Goal: Complete application form: Complete application form

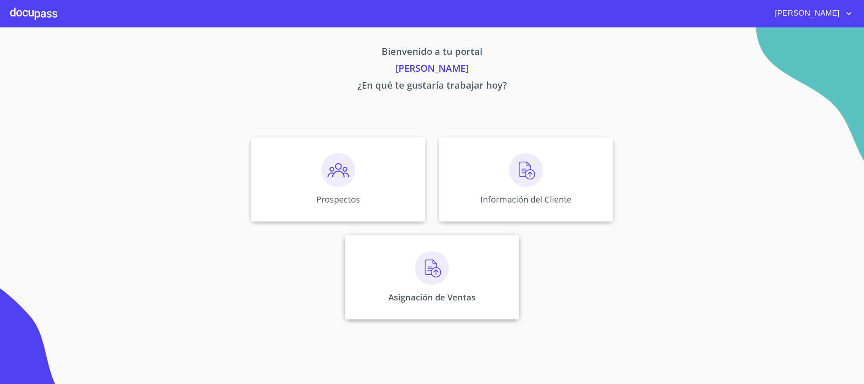
click at [444, 299] on p "Asignación de Ventas" at bounding box center [431, 296] width 87 height 11
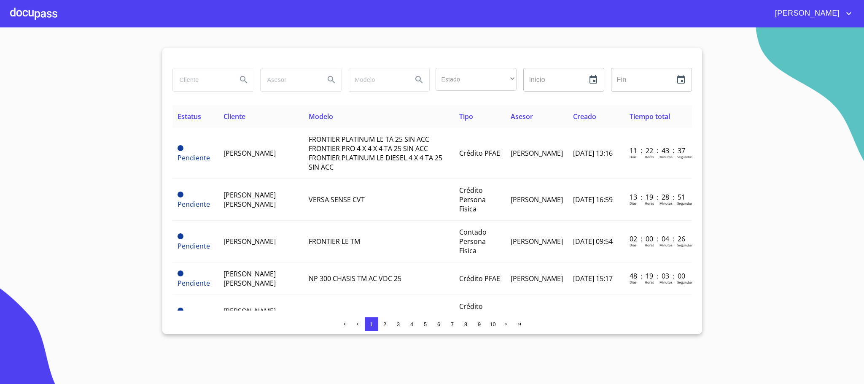
click at [201, 83] on input "search" at bounding box center [201, 79] width 57 height 23
type input "d"
type input "victor javier"
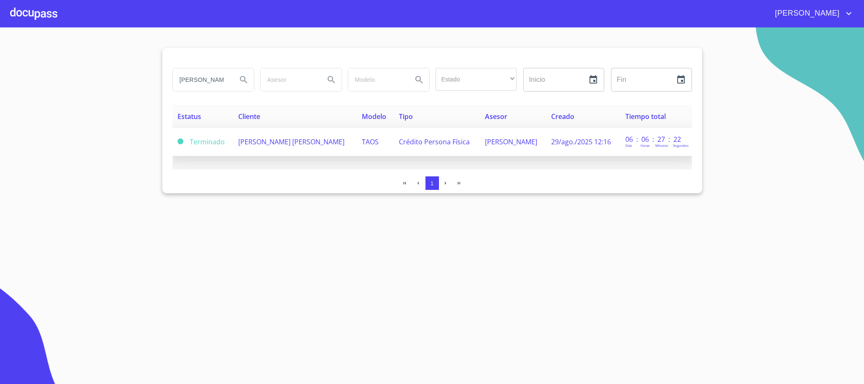
click at [357, 147] on td "TAOS" at bounding box center [375, 142] width 37 height 28
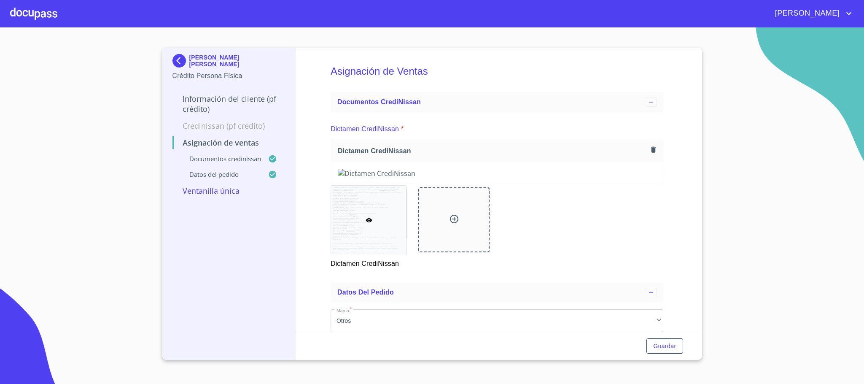
click at [215, 95] on p "Información del cliente (PF crédito)" at bounding box center [228, 104] width 113 height 20
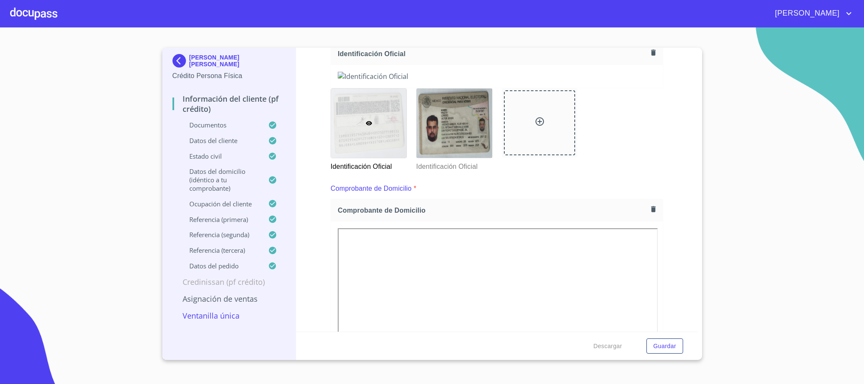
click at [651, 51] on icon "button" at bounding box center [653, 52] width 5 height 6
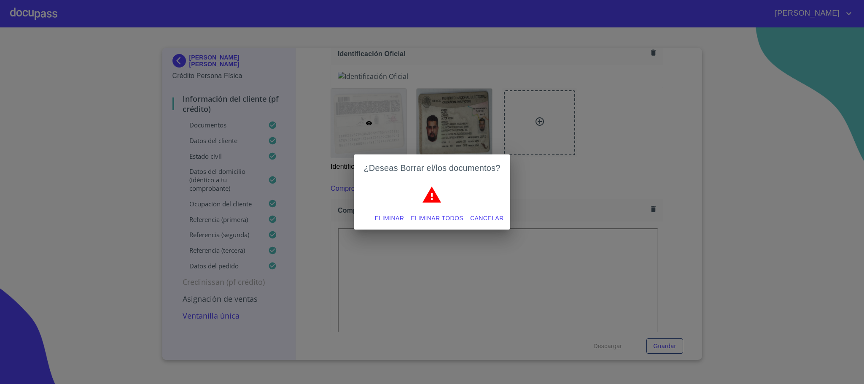
click at [447, 217] on span "Eliminar todos" at bounding box center [437, 218] width 53 height 11
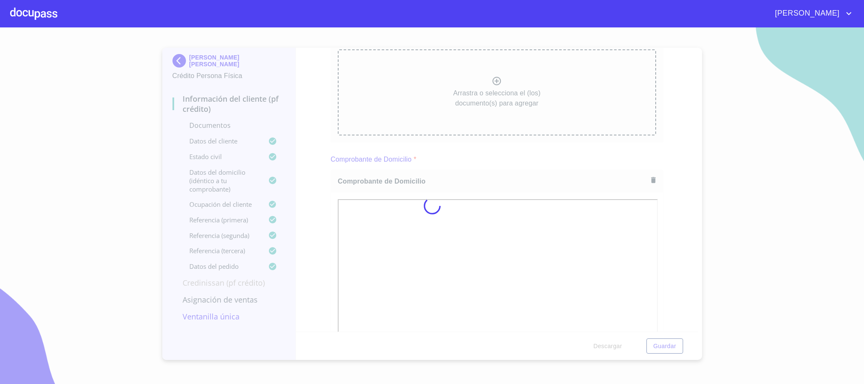
scroll to position [126, 0]
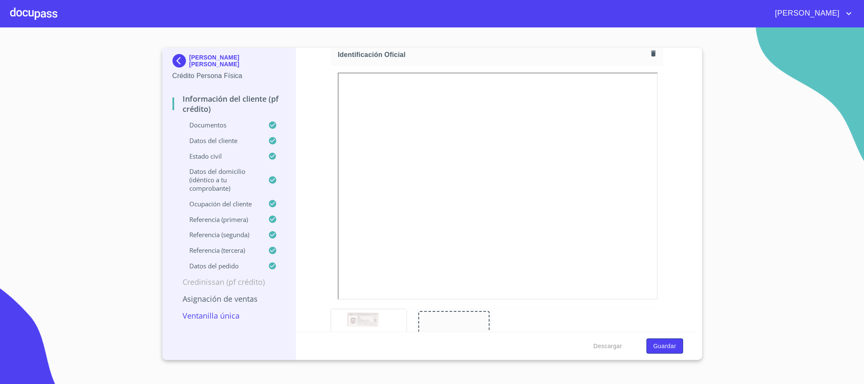
click at [662, 348] on span "Guardar" at bounding box center [664, 346] width 23 height 11
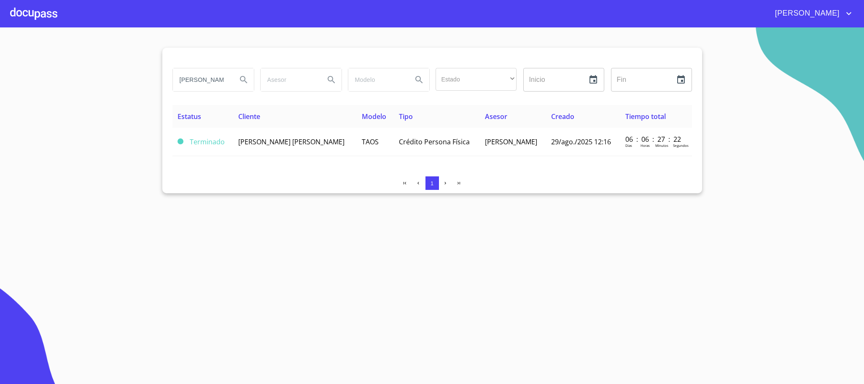
drag, startPoint x: 223, startPoint y: 84, endPoint x: 0, endPoint y: 129, distance: 227.6
click at [0, 129] on section "victor javier Estado ​ ​ Inicio ​ Fin ​ Estatus Cliente Modelo Tipo Asesor Crea…" at bounding box center [432, 205] width 864 height 356
type input "carolina"
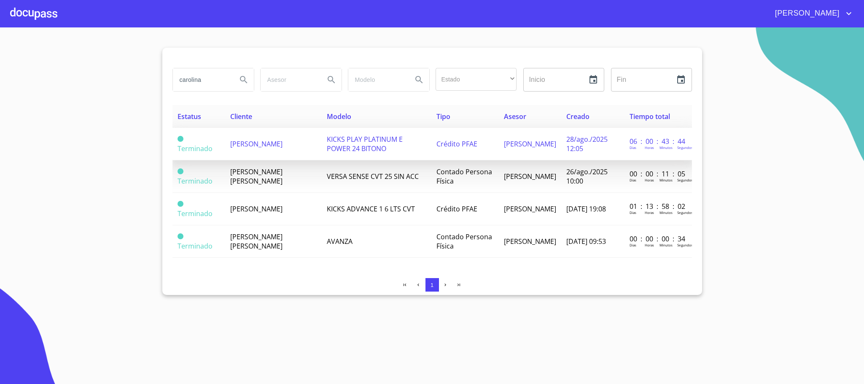
click at [360, 142] on span "KICKS PLAY PLATINUM E POWER 24 BITONO" at bounding box center [365, 143] width 76 height 19
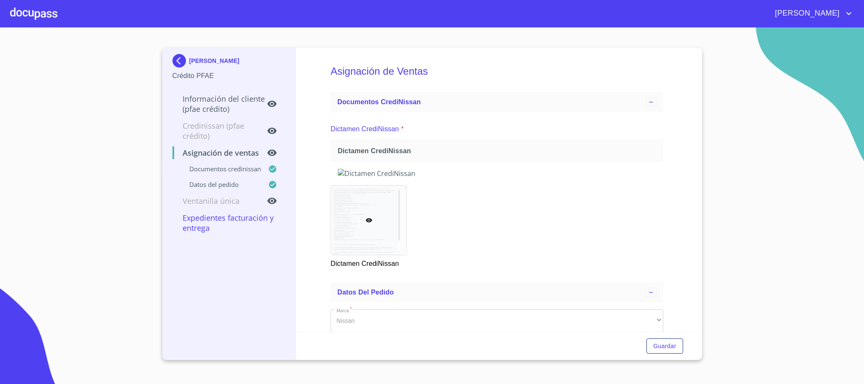
click at [205, 98] on p "Información del cliente (PFAE crédito)" at bounding box center [219, 104] width 95 height 20
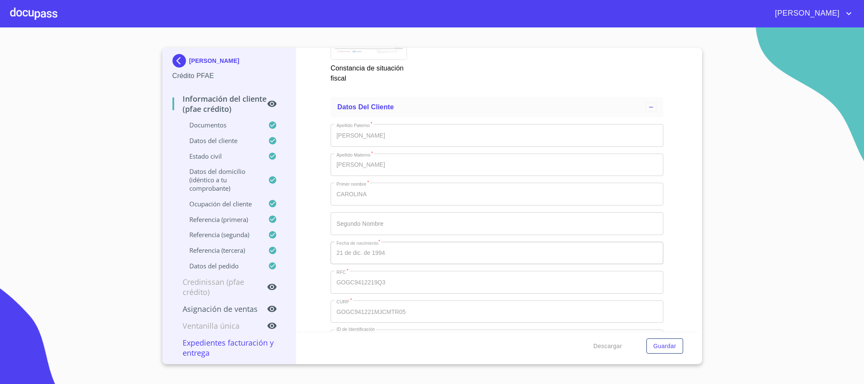
scroll to position [2782, 0]
click at [38, 14] on div at bounding box center [33, 13] width 47 height 27
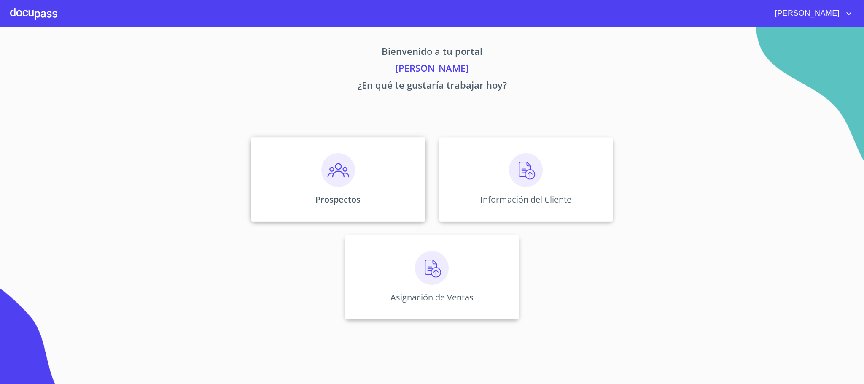
click at [358, 185] on div "Prospectos" at bounding box center [338, 179] width 174 height 84
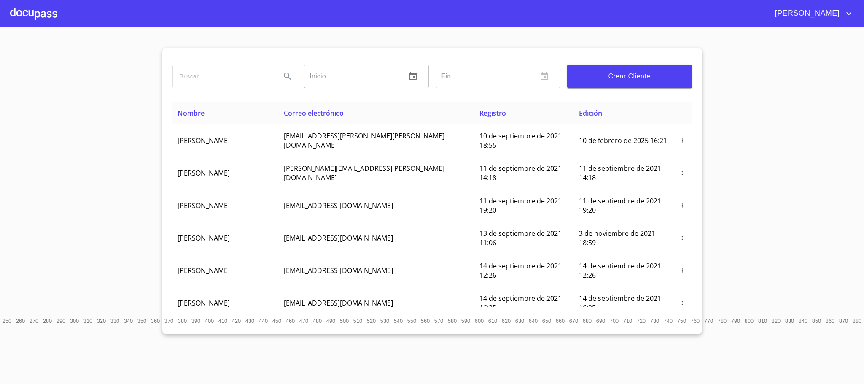
click at [654, 76] on span "Crear Cliente" at bounding box center [629, 76] width 111 height 12
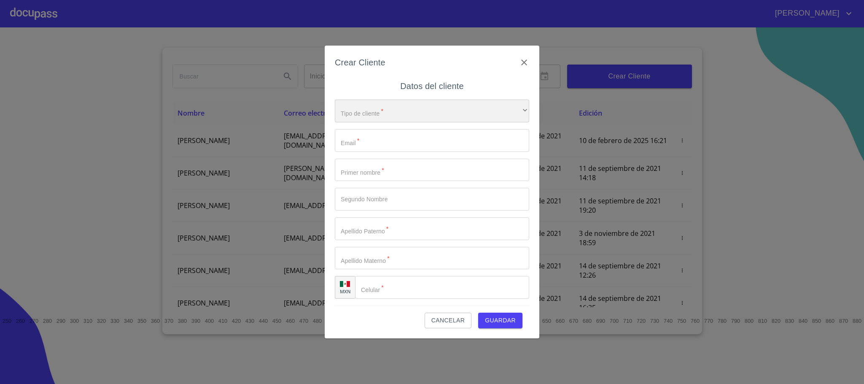
click at [399, 120] on div "​" at bounding box center [432, 110] width 194 height 23
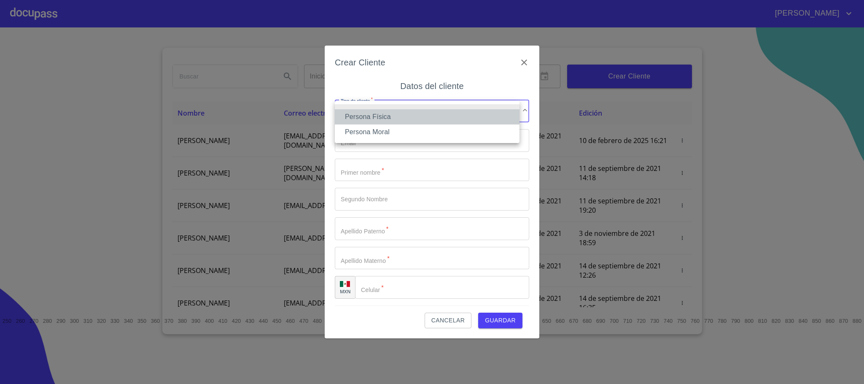
click at [389, 112] on li "Persona Física" at bounding box center [427, 116] width 185 height 15
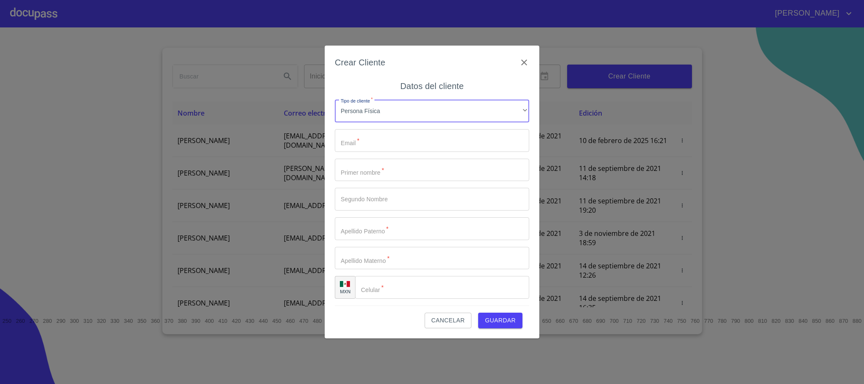
click at [376, 140] on input "Tipo de cliente   *" at bounding box center [432, 140] width 194 height 23
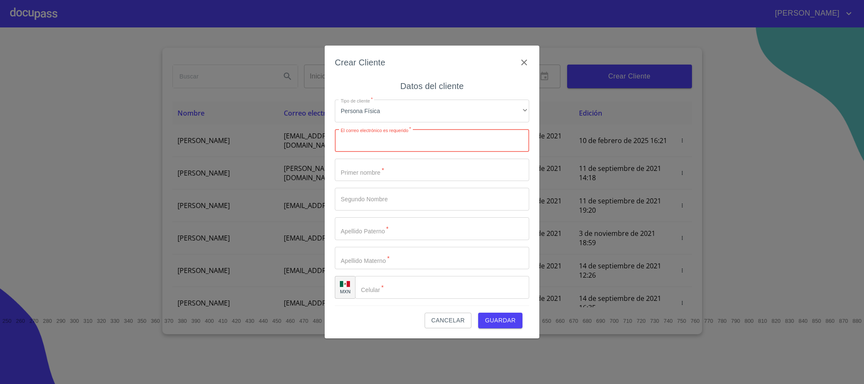
paste input "daniel06velazquez@icloud.com"
type input "daniel06velazquez@icloud.com"
click at [382, 172] on input "Tipo de cliente   *" at bounding box center [432, 170] width 194 height 23
paste input "33 2241 4377"
type input "33 2241 4377"
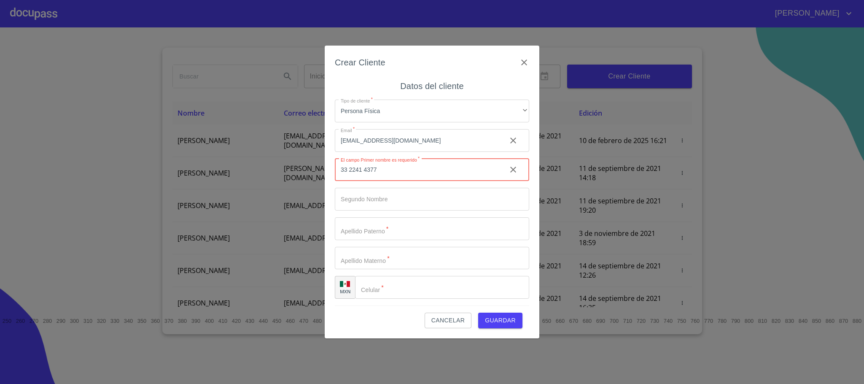
click at [385, 288] on input "Tipo de cliente   *" at bounding box center [442, 287] width 174 height 23
paste input "(33) 2241 4377"
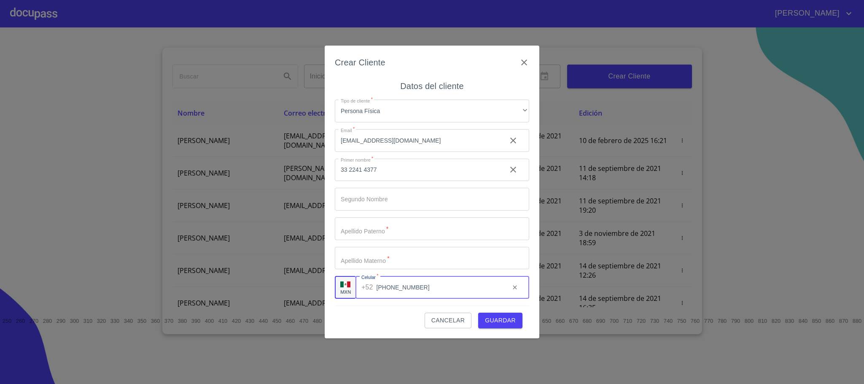
type input "(33) 2241 4377"
drag, startPoint x: 402, startPoint y: 169, endPoint x: 249, endPoint y: 177, distance: 153.3
click at [249, 177] on div "Crear Cliente Datos del cliente Tipo de cliente   * Persona Física ​ Email   * …" at bounding box center [432, 192] width 864 height 384
type input "daniel"
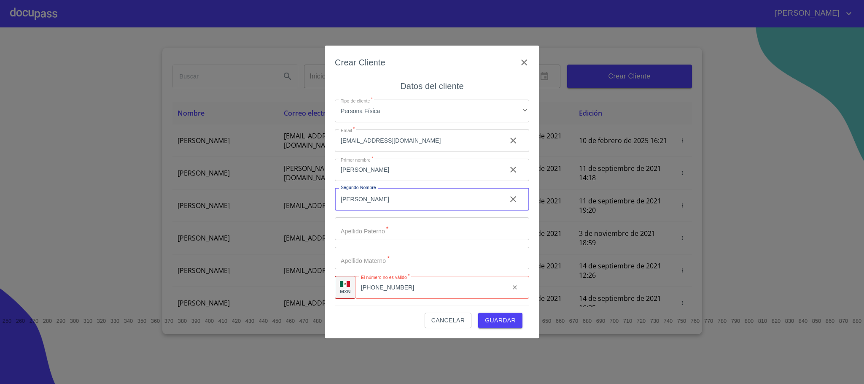
type input "alberto"
type input "velazquez"
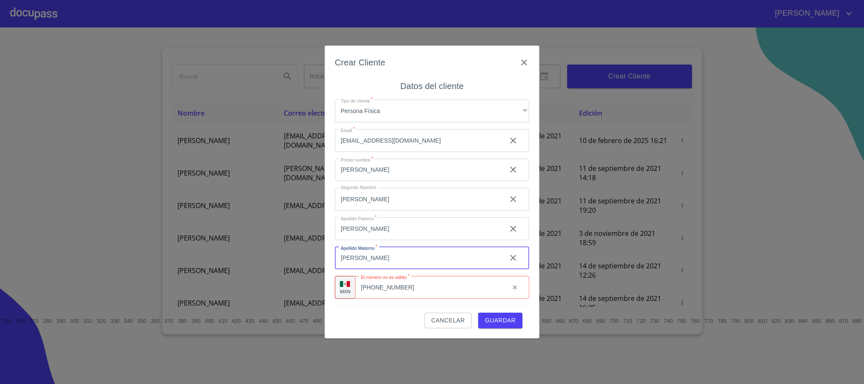
type input "torres"
click at [500, 320] on span "Guardar" at bounding box center [500, 320] width 31 height 11
click at [388, 290] on input "(33) 2241 4377" at bounding box center [439, 287] width 127 height 23
click at [401, 289] on input "(33)2241 4377" at bounding box center [439, 287] width 127 height 23
drag, startPoint x: 452, startPoint y: 290, endPoint x: 396, endPoint y: 320, distance: 64.0
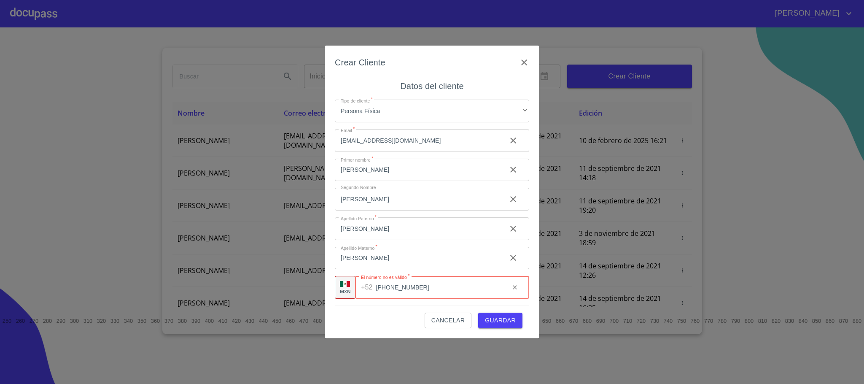
click at [451, 290] on input "(33)22414377" at bounding box center [439, 287] width 127 height 23
click at [387, 288] on input "(33)22414377" at bounding box center [439, 287] width 127 height 23
click at [379, 288] on input "(33)22414377" at bounding box center [439, 287] width 127 height 23
click at [444, 294] on input "(33)22414377" at bounding box center [439, 287] width 127 height 23
type input "(33)22414377"
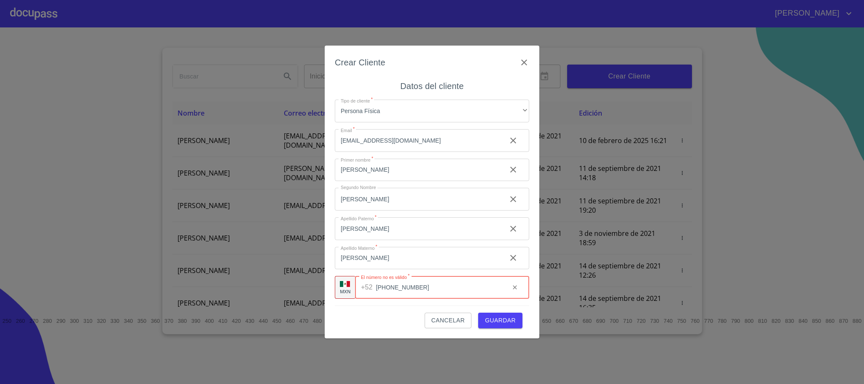
click at [391, 322] on div "Cancelar Guardar" at bounding box center [432, 316] width 194 height 23
click at [503, 317] on span "Guardar" at bounding box center [500, 320] width 31 height 11
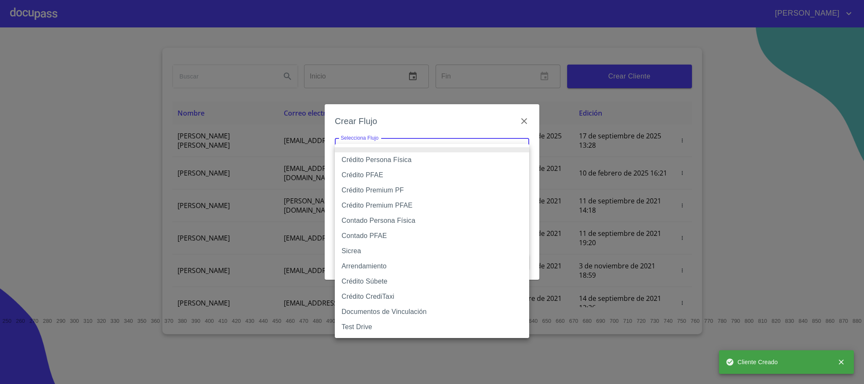
click at [417, 143] on body "VALERIA Inicio ​ Fin ​ Crear Cliente Nombre Correo electrónico Registro Edición…" at bounding box center [432, 192] width 864 height 384
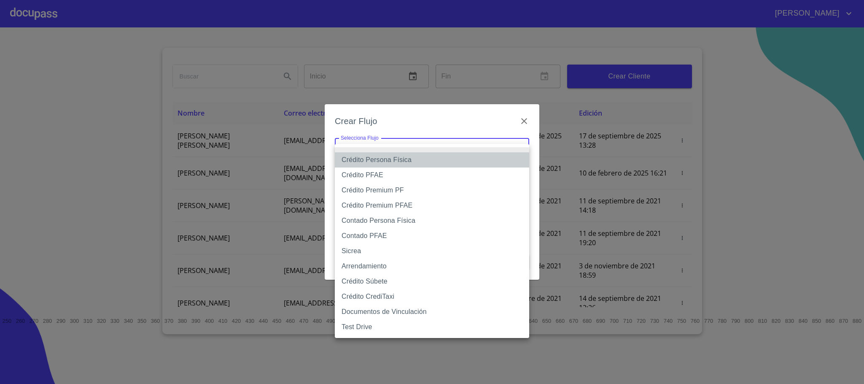
click at [376, 159] on li "Crédito Persona Física" at bounding box center [432, 159] width 194 height 15
type input "6009fb3c7d1714eb8809aa97"
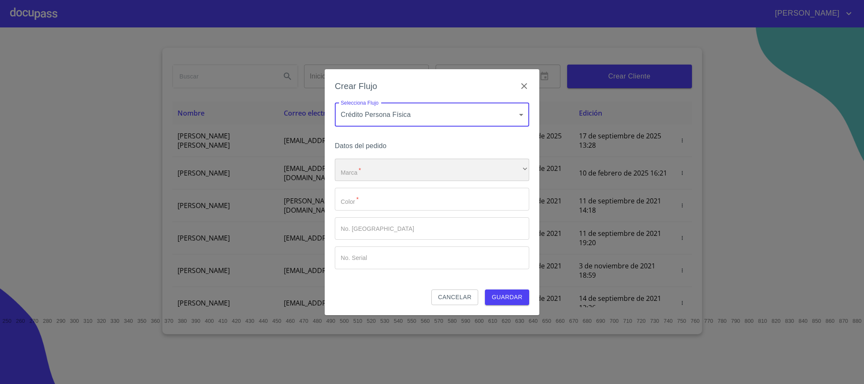
click at [379, 173] on div "​" at bounding box center [432, 170] width 194 height 23
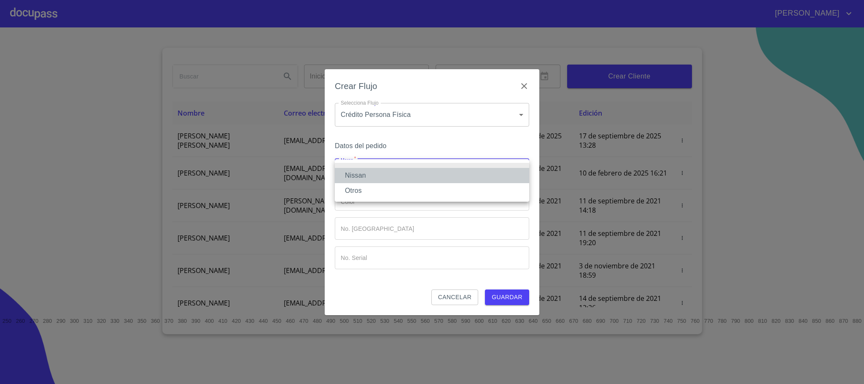
click at [376, 176] on li "Nissan" at bounding box center [432, 175] width 194 height 15
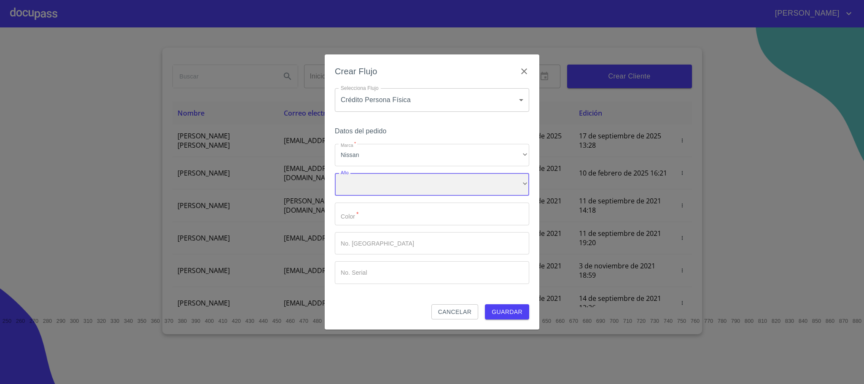
click at [372, 185] on div "​" at bounding box center [432, 184] width 194 height 23
click at [360, 205] on li "2024" at bounding box center [432, 205] width 194 height 15
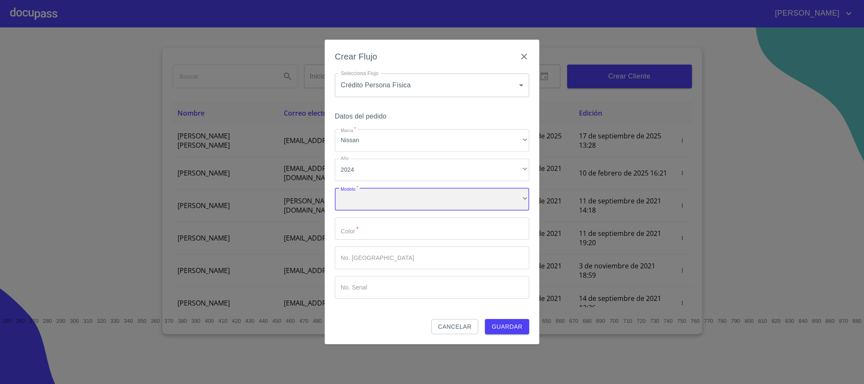
click at [374, 206] on div "​" at bounding box center [432, 199] width 194 height 23
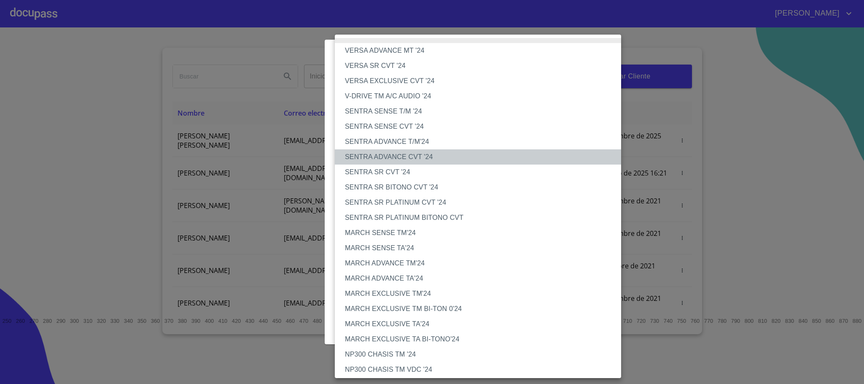
click at [425, 156] on li "SENTRA ADVANCE CVT '24" at bounding box center [483, 156] width 296 height 15
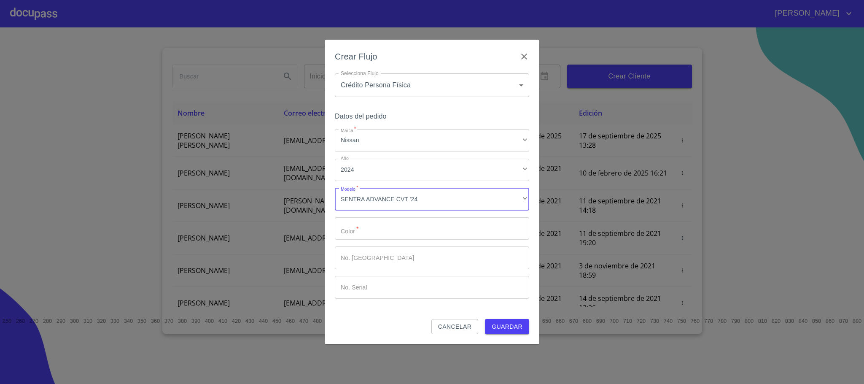
click at [394, 220] on input "Marca   *" at bounding box center [432, 228] width 194 height 23
type input "plata"
click at [505, 324] on span "Guardar" at bounding box center [507, 326] width 31 height 11
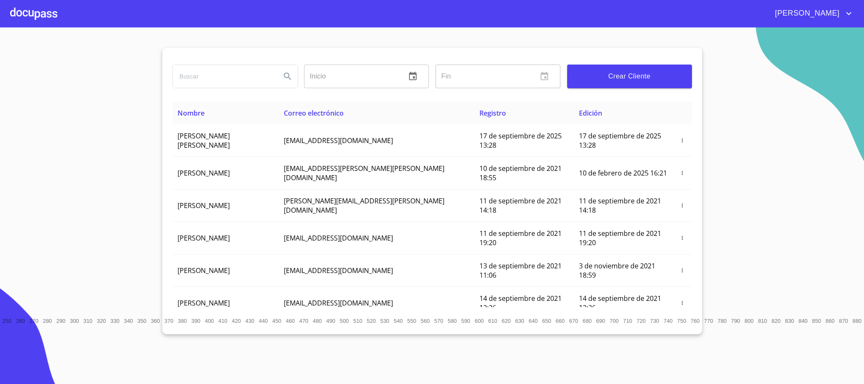
click at [32, 13] on div at bounding box center [33, 13] width 47 height 27
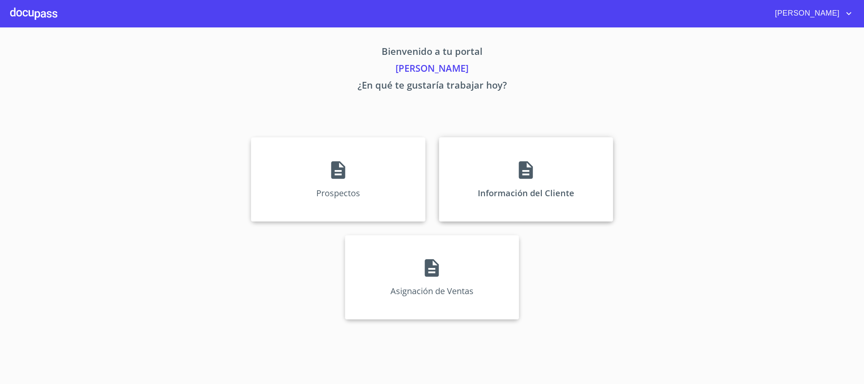
click at [524, 184] on div "Información del Cliente" at bounding box center [526, 179] width 174 height 84
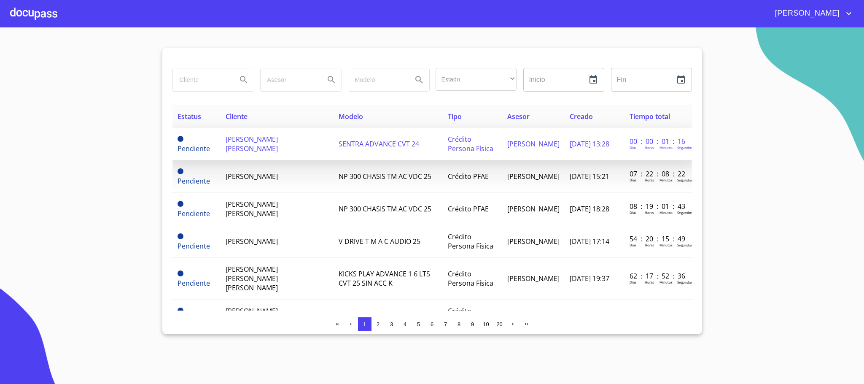
click at [301, 140] on td "[PERSON_NAME] [PERSON_NAME]" at bounding box center [276, 144] width 113 height 32
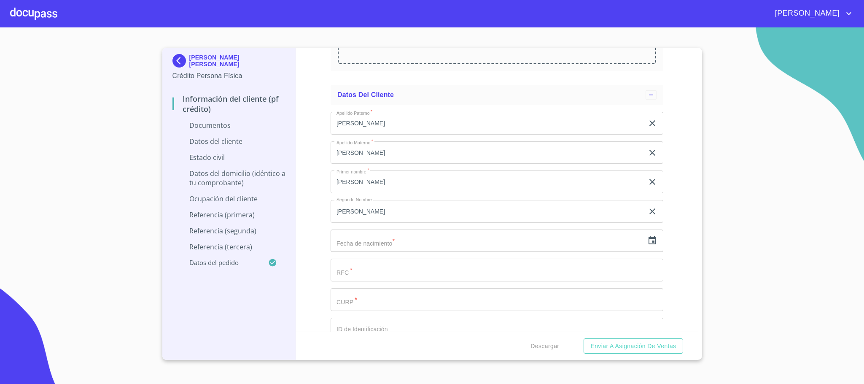
scroll to position [2276, 0]
click at [376, 237] on input "text" at bounding box center [487, 239] width 313 height 23
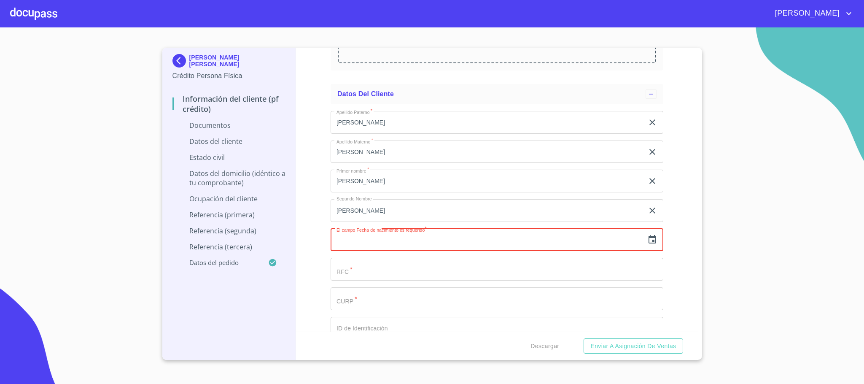
click at [648, 238] on icon "button" at bounding box center [652, 239] width 8 height 8
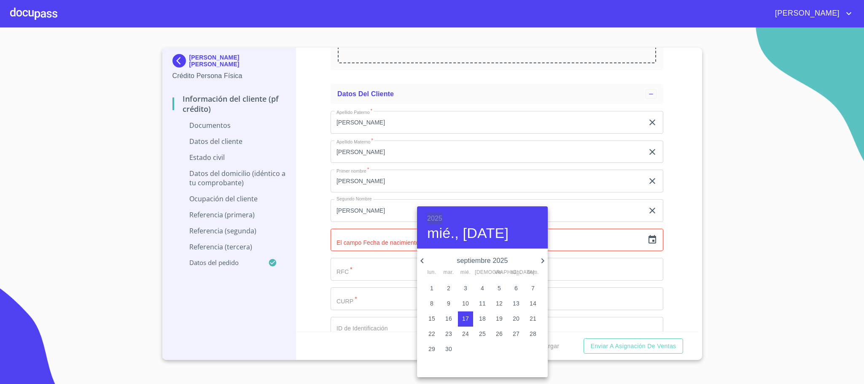
click at [429, 218] on h6 "2025" at bounding box center [434, 218] width 15 height 12
click at [472, 325] on div "2000" at bounding box center [482, 330] width 131 height 17
click at [544, 257] on icon "button" at bounding box center [542, 260] width 10 height 10
click at [540, 261] on icon "button" at bounding box center [542, 260] width 10 height 10
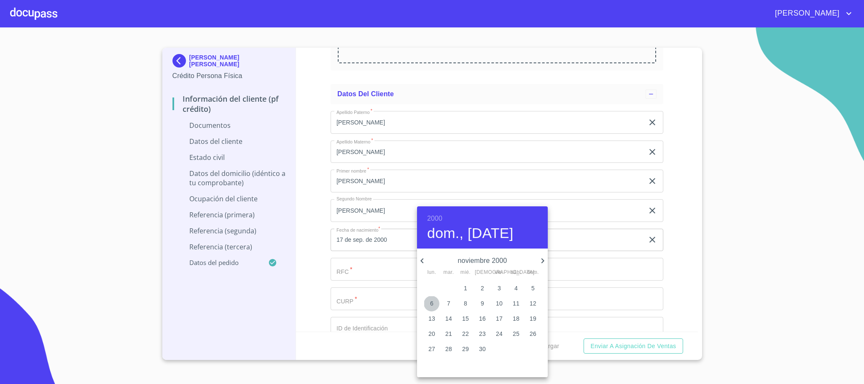
click at [431, 304] on p "6" at bounding box center [431, 303] width 3 height 8
type input "6 de nov. de 2000"
click at [358, 275] on div at bounding box center [432, 192] width 864 height 384
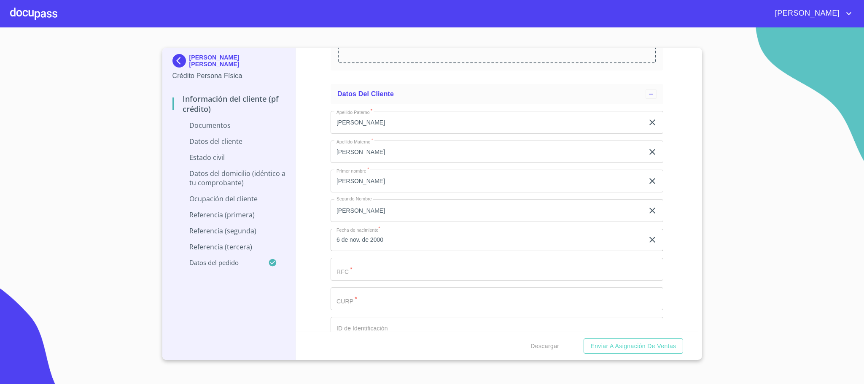
click at [359, 275] on input "Documento de identificación.   *" at bounding box center [497, 269] width 333 height 23
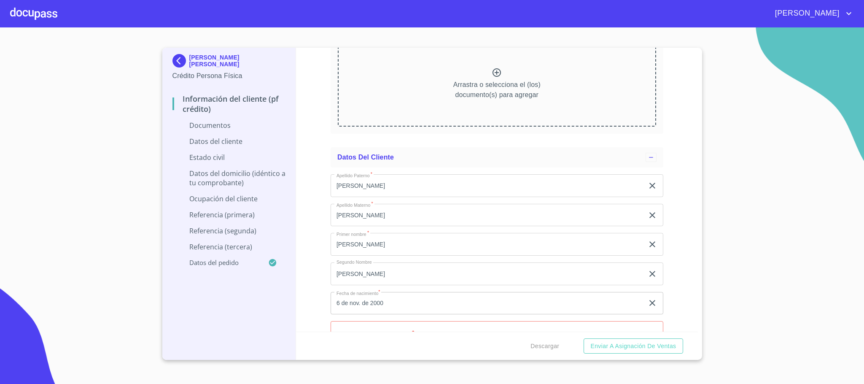
scroll to position [2403, 0]
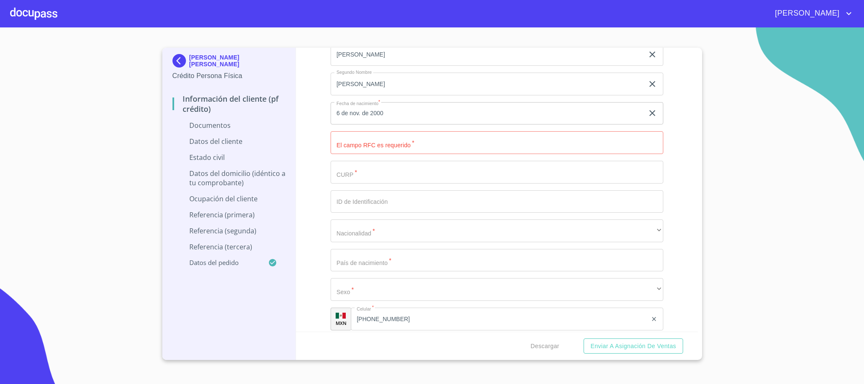
click at [377, 140] on input "Documento de identificación.   *" at bounding box center [497, 142] width 333 height 23
click at [468, 170] on input "Documento de identificación.   *" at bounding box center [497, 172] width 333 height 23
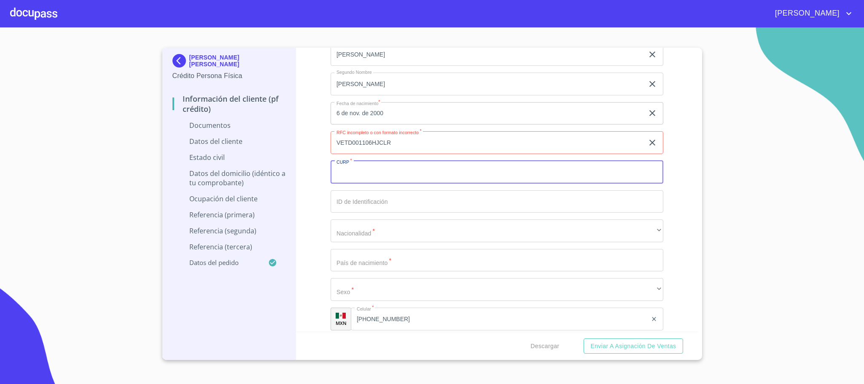
click at [424, 142] on input "VETD001106HJCLR" at bounding box center [487, 142] width 313 height 23
type input "VETD001106HJCLRNA7"
click at [416, 168] on input "Documento de identificación.   *" at bounding box center [497, 172] width 333 height 23
drag, startPoint x: 433, startPoint y: 148, endPoint x: 295, endPoint y: 141, distance: 137.6
click at [296, 141] on div "Información del cliente (PF crédito) Documentos Documento de identificación.   …" at bounding box center [497, 190] width 402 height 284
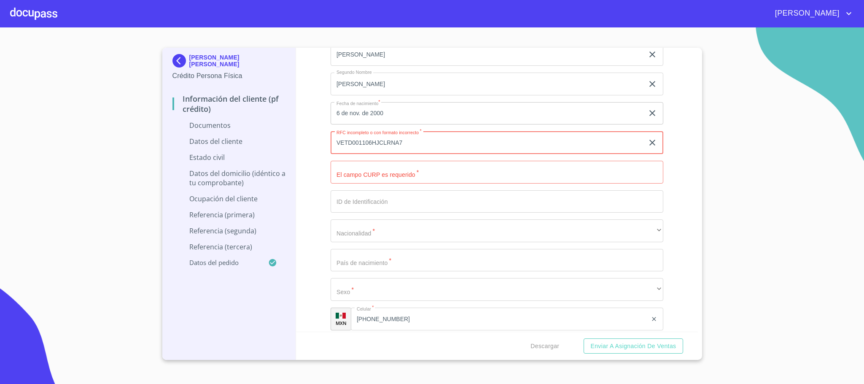
click at [363, 170] on input "Documento de identificación.   *" at bounding box center [497, 172] width 333 height 23
paste input "VETD001106HJCLRNA7"
type input "VETD001106HJCLRNA7"
drag, startPoint x: 472, startPoint y: 146, endPoint x: 374, endPoint y: 150, distance: 98.3
click at [374, 150] on input "VETD001106HJCLRNA7" at bounding box center [487, 142] width 313 height 23
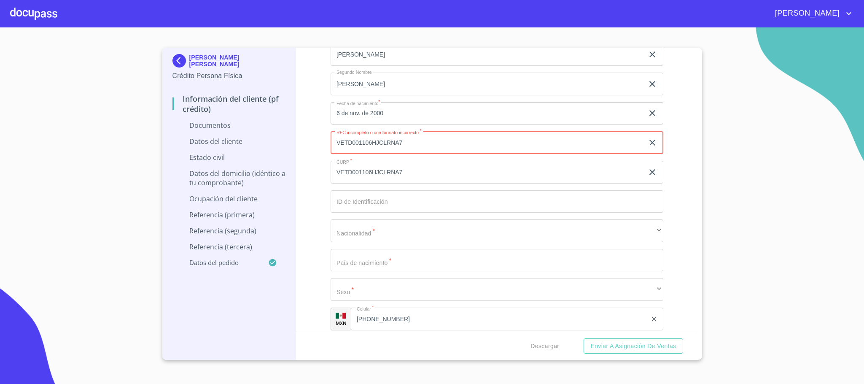
click at [374, 150] on input "VETD001106HJCLRNA7" at bounding box center [487, 142] width 313 height 23
drag, startPoint x: 417, startPoint y: 145, endPoint x: 373, endPoint y: 151, distance: 44.7
click at [373, 151] on input "VETD001106JCLRNA7" at bounding box center [487, 142] width 313 height 23
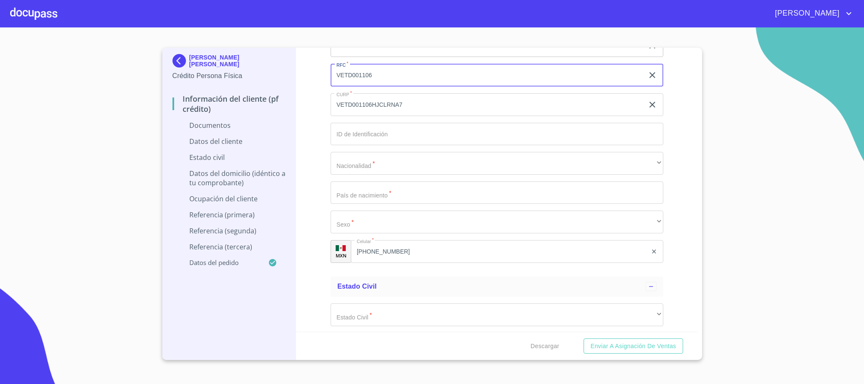
scroll to position [2466, 0]
type input "VETD001106T22"
click at [374, 143] on input "Documento de identificación.   *" at bounding box center [497, 138] width 333 height 23
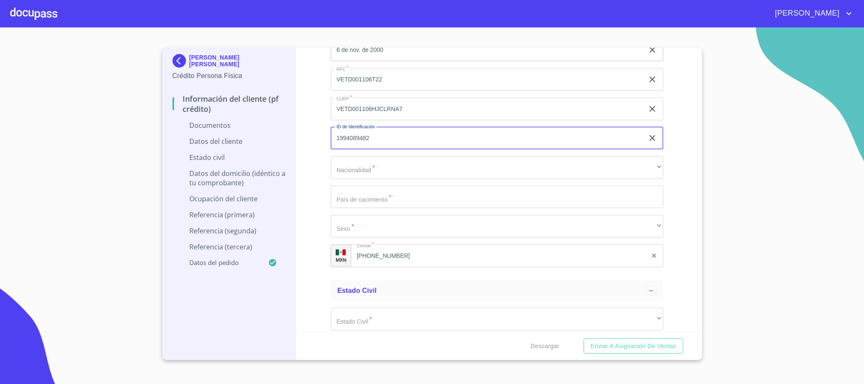
type input "1994089482"
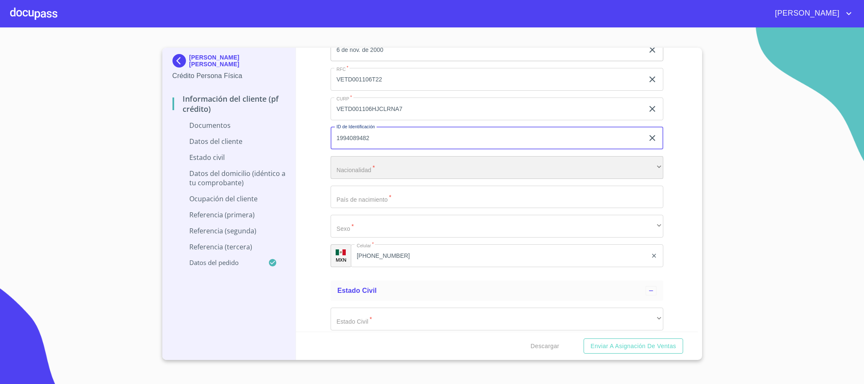
click at [406, 164] on div "​" at bounding box center [497, 167] width 333 height 23
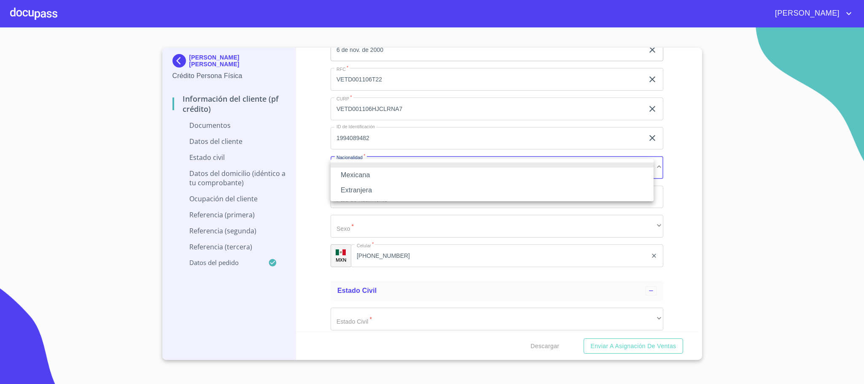
click at [376, 172] on li "Mexicana" at bounding box center [492, 174] width 323 height 15
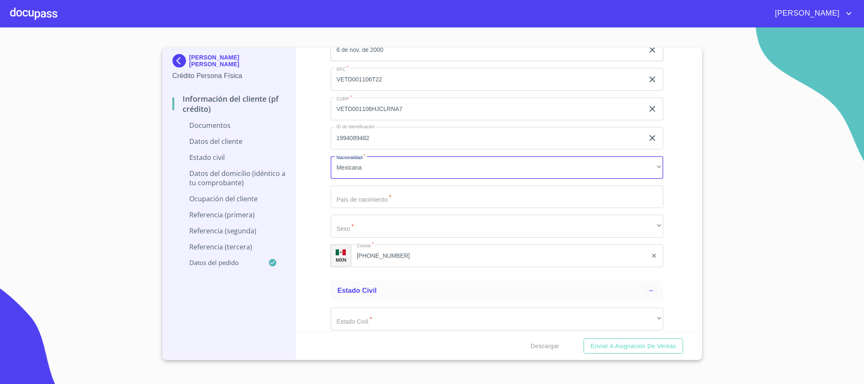
click at [379, 204] on input "Documento de identificación.   *" at bounding box center [497, 196] width 333 height 23
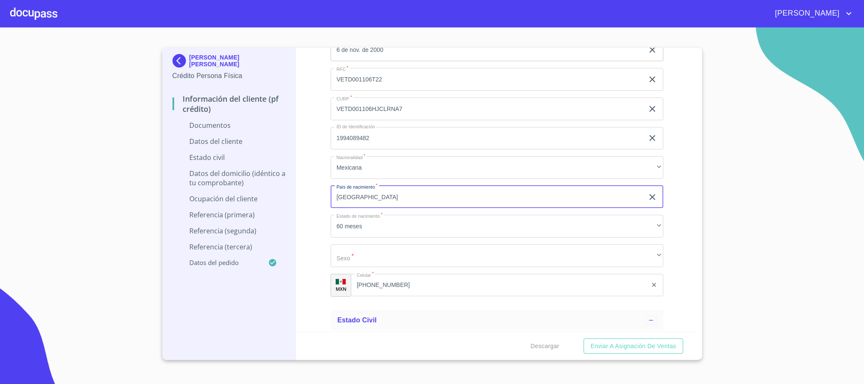
click at [583, 338] on button "Enviar a Asignación de Ventas" at bounding box center [632, 346] width 99 height 16
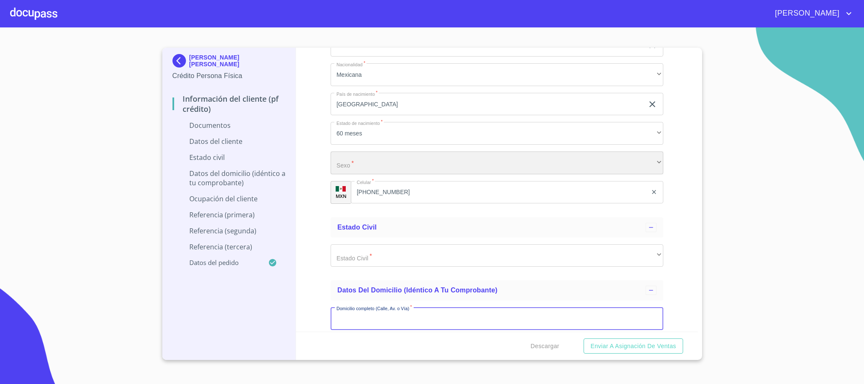
click at [399, 174] on div "​" at bounding box center [497, 162] width 333 height 23
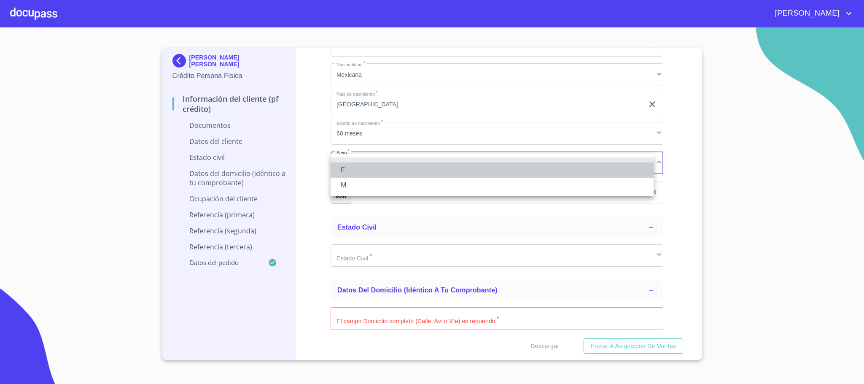
click at [377, 171] on li "F" at bounding box center [492, 169] width 323 height 15
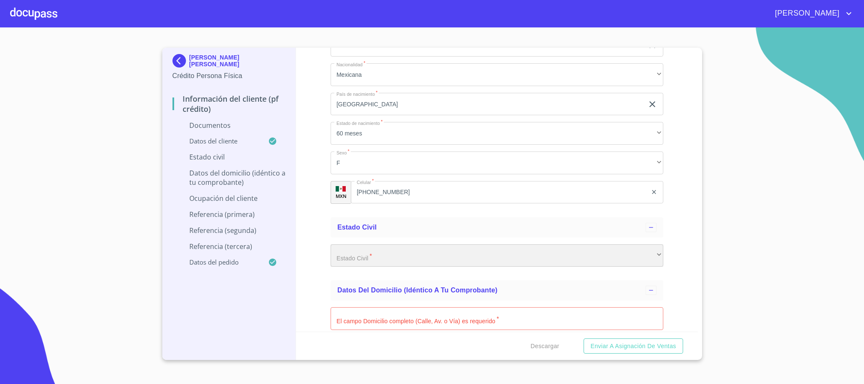
click at [415, 255] on div "​" at bounding box center [497, 255] width 333 height 23
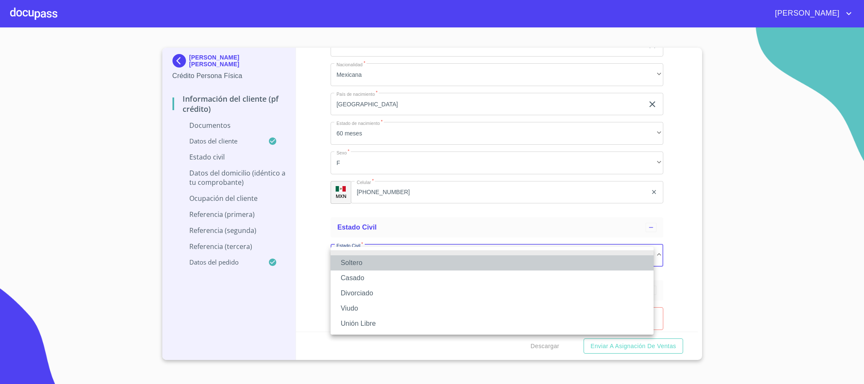
click at [384, 264] on li "Soltero" at bounding box center [492, 262] width 323 height 15
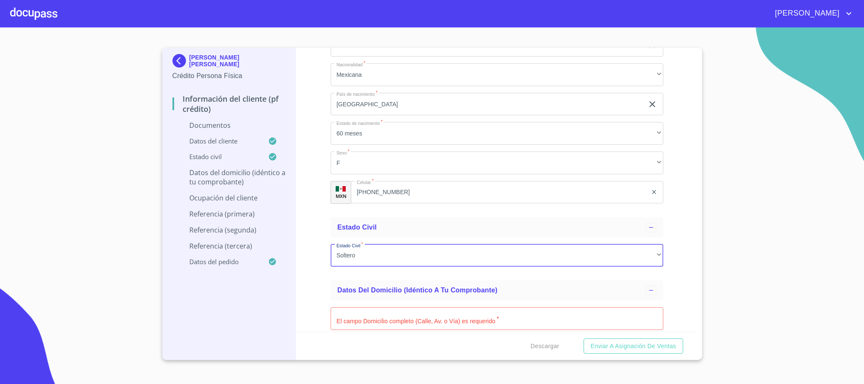
click at [323, 268] on div "Información del cliente (PF crédito) Documentos Documento de identificación.   …" at bounding box center [497, 190] width 402 height 284
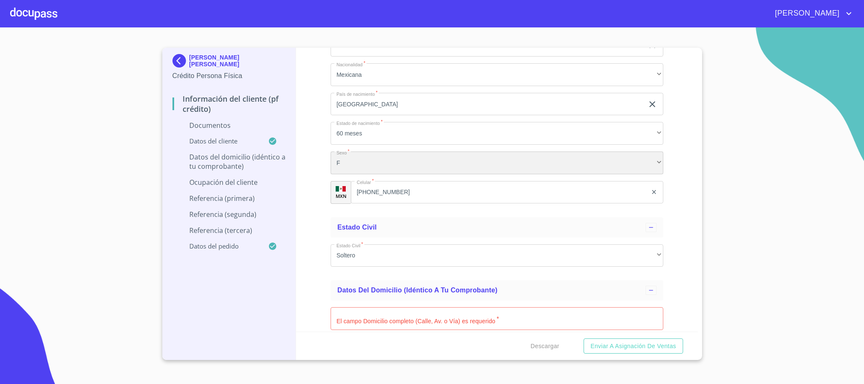
click at [351, 156] on div "F" at bounding box center [497, 162] width 333 height 23
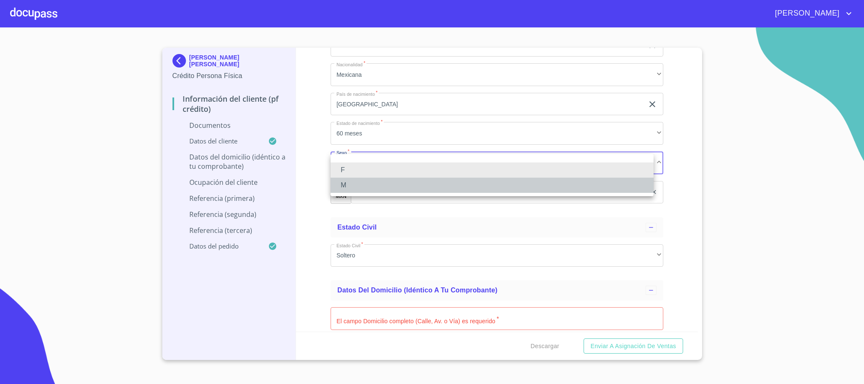
click at [357, 180] on li "M" at bounding box center [492, 184] width 323 height 15
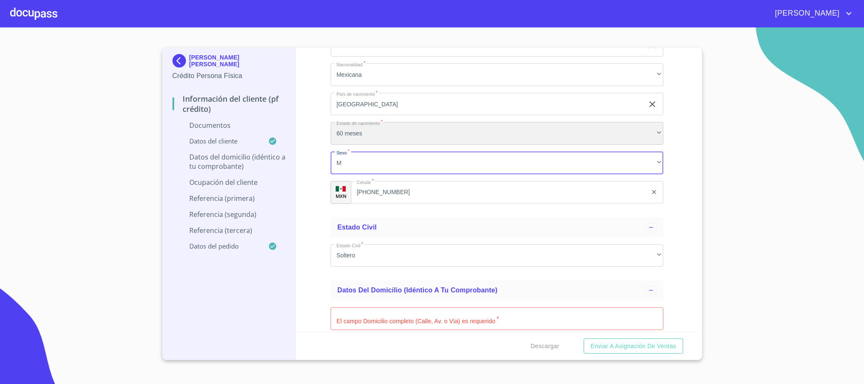
click at [372, 126] on div "60 meses" at bounding box center [497, 133] width 333 height 23
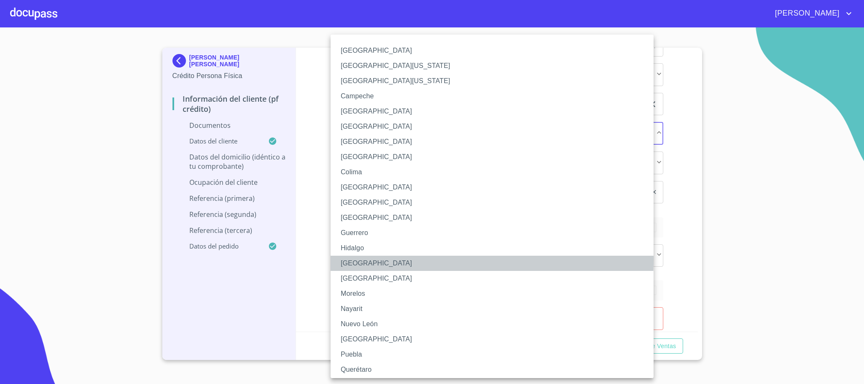
click at [362, 260] on li "[GEOGRAPHIC_DATA]" at bounding box center [497, 262] width 332 height 15
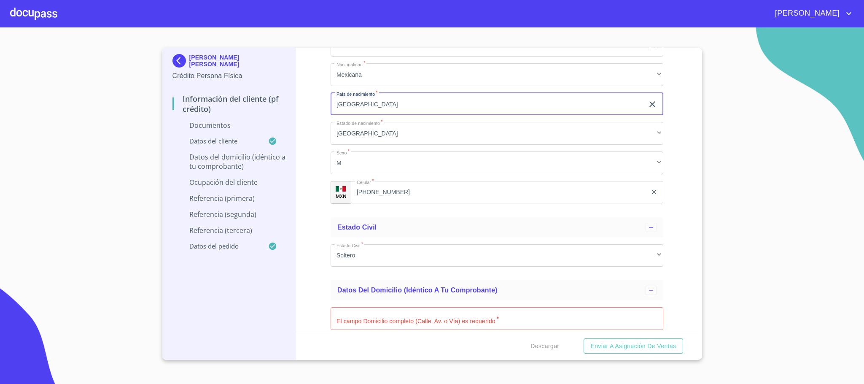
click at [371, 103] on input "jalisco" at bounding box center [487, 104] width 313 height 23
drag, startPoint x: 384, startPoint y: 105, endPoint x: 315, endPoint y: 101, distance: 68.8
click at [315, 101] on div "Información del cliente (PF crédito) Documentos Documento de identificación.   …" at bounding box center [497, 190] width 402 height 284
type input "[GEOGRAPHIC_DATA]"
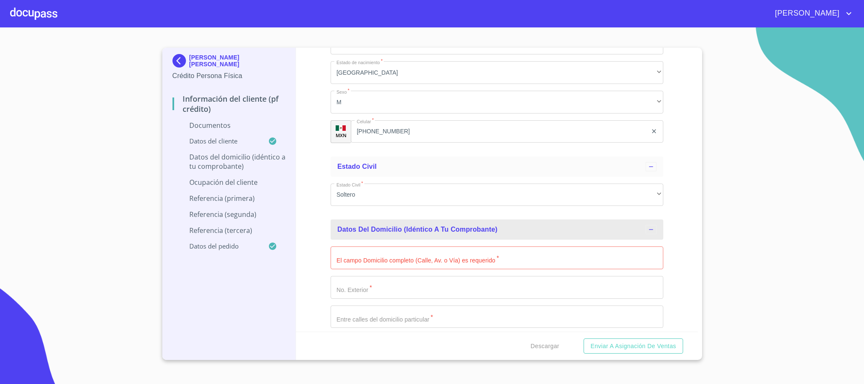
scroll to position [2685, 0]
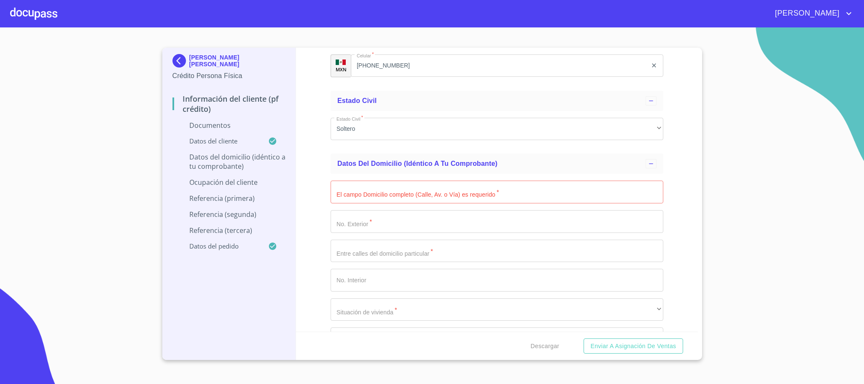
click at [408, 205] on div "El campo Domicilio completo (Calle, Av. o Vía) es requerido   * ​ No. Exterior…" at bounding box center [497, 339] width 333 height 330
click at [411, 188] on input "Documento de identificación.   *" at bounding box center [497, 191] width 333 height 23
type input "chicozapote"
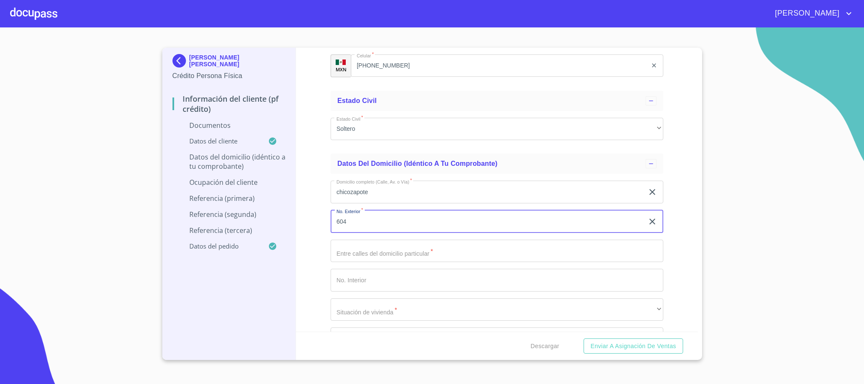
type input "604"
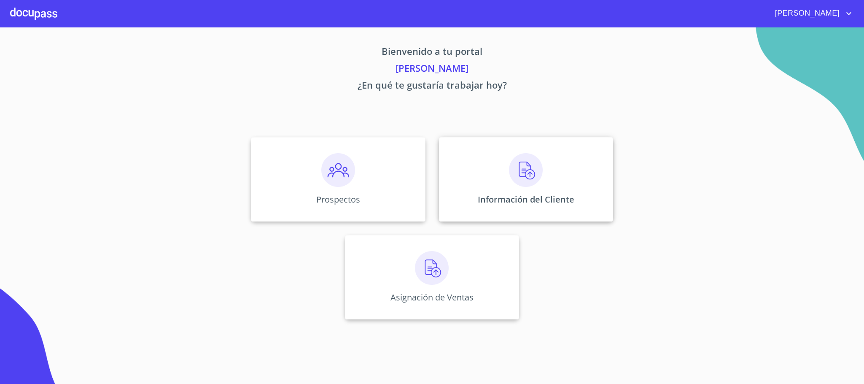
click at [533, 163] on img at bounding box center [526, 170] width 34 height 34
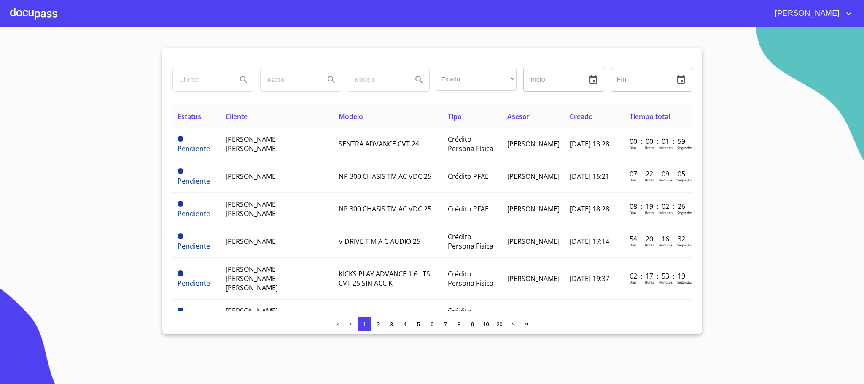
click at [203, 79] on input "search" at bounding box center [201, 79] width 57 height 23
type input "[PERSON_NAME]"
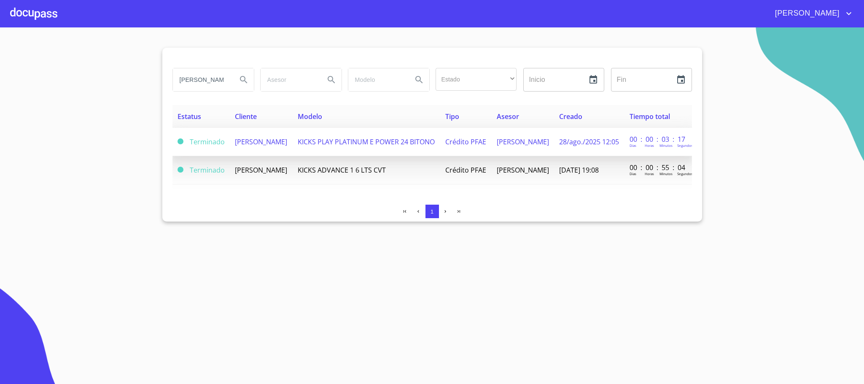
click at [266, 144] on td "[PERSON_NAME]" at bounding box center [261, 142] width 63 height 28
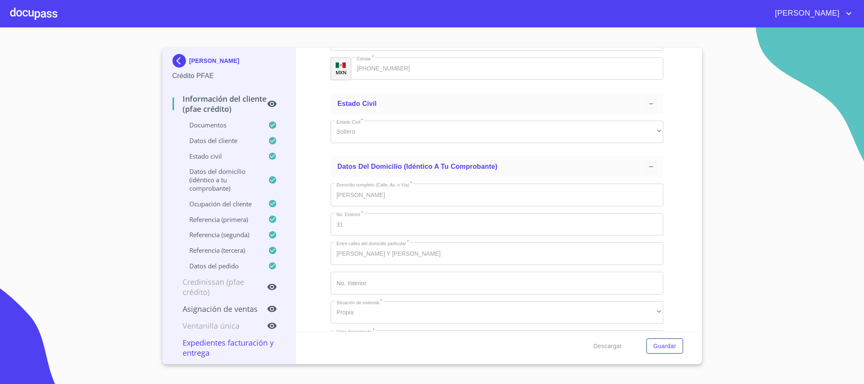
scroll to position [3225, 0]
